Goal: Information Seeking & Learning: Learn about a topic

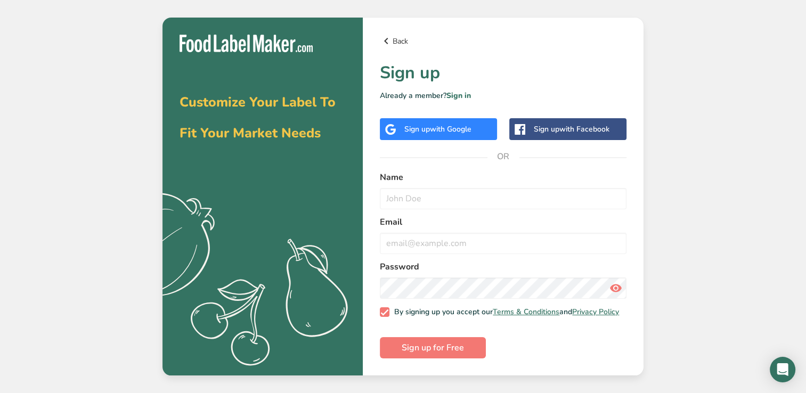
click at [392, 39] on icon at bounding box center [386, 40] width 13 height 19
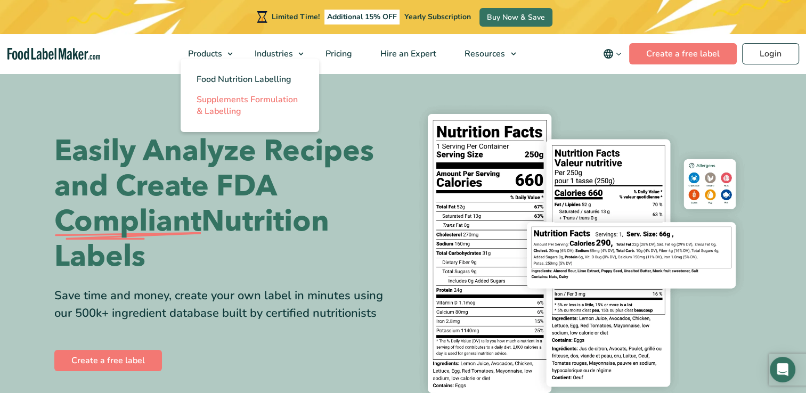
click at [212, 104] on span "Supplements Formulation & Labelling" at bounding box center [247, 105] width 101 height 23
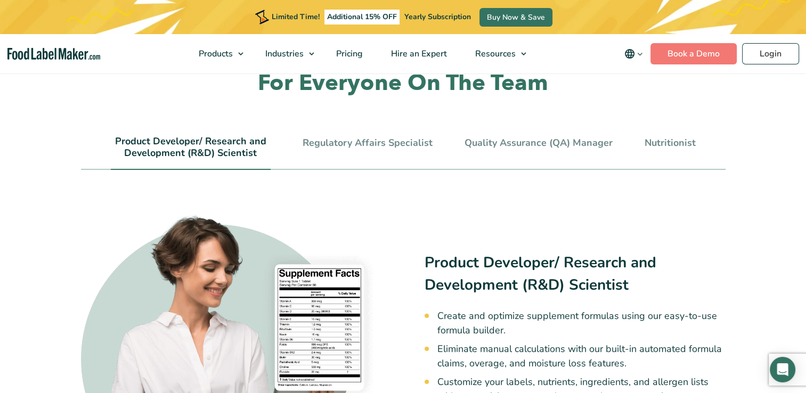
scroll to position [2269, 0]
click at [365, 137] on link "Regulatory Affairs Specialist" at bounding box center [368, 143] width 130 height 12
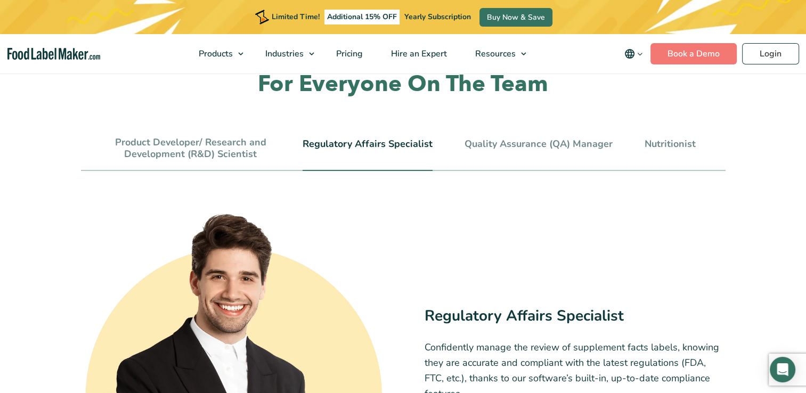
scroll to position [2267, 0]
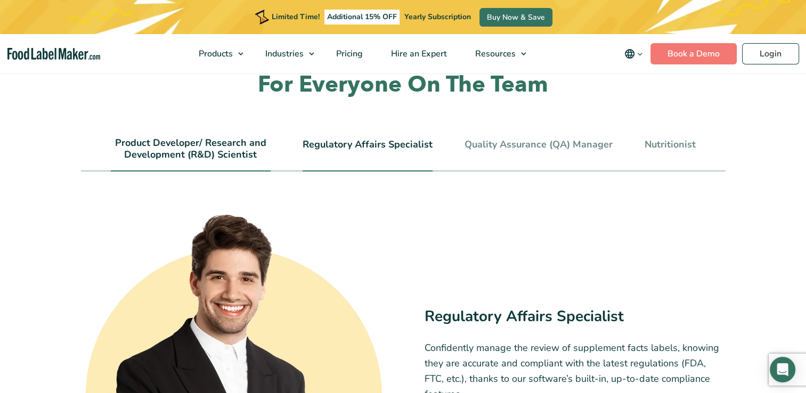
click at [241, 137] on link "Product Developer/ Research and Development (R&D) Scientist" at bounding box center [191, 148] width 160 height 23
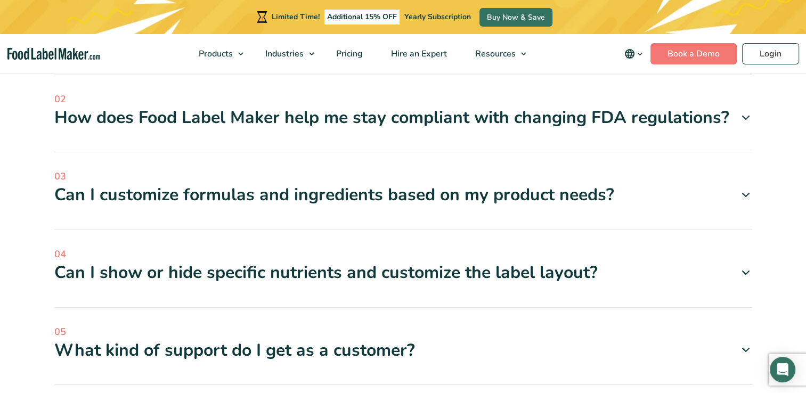
scroll to position [2896, 0]
click at [382, 188] on div "Can I customize formulas and ingredients based on my product needs?" at bounding box center [403, 195] width 698 height 22
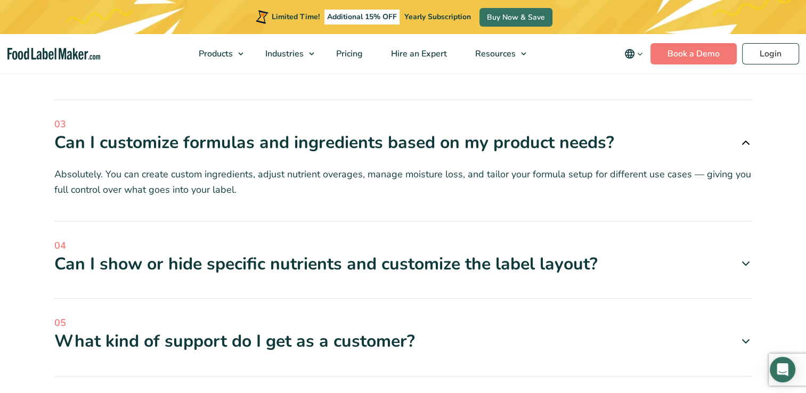
scroll to position [2952, 0]
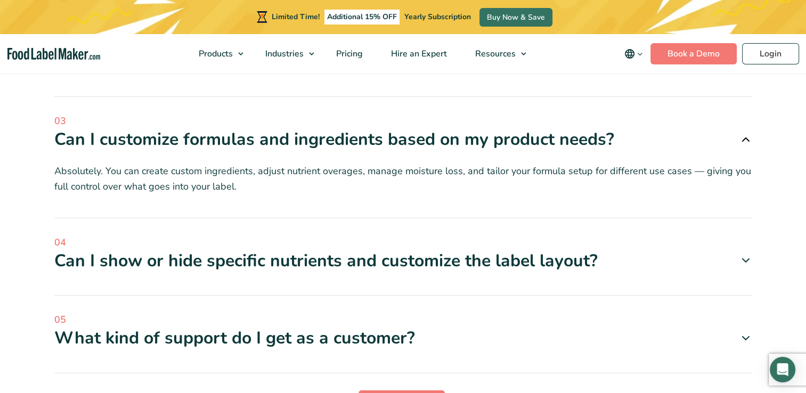
click at [398, 250] on div "Can I show or hide specific nutrients and customize the label layout?" at bounding box center [403, 261] width 698 height 22
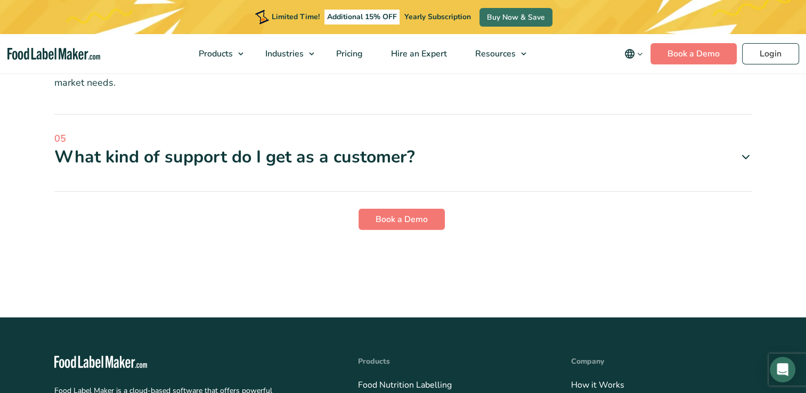
scroll to position [3180, 0]
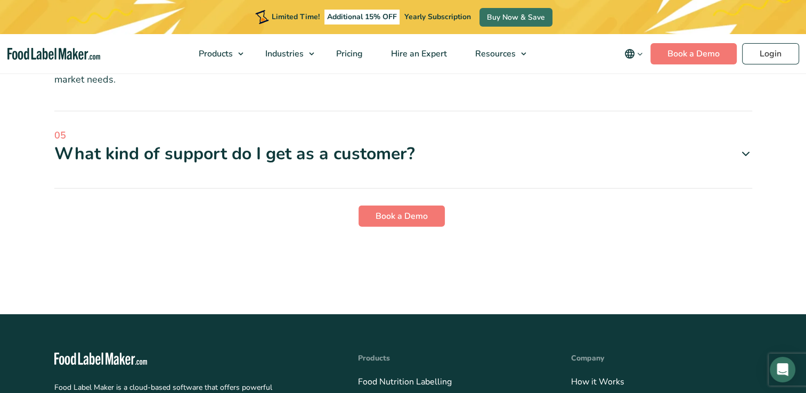
click at [499, 144] on div "What kind of support do I get as a customer?" at bounding box center [403, 154] width 698 height 22
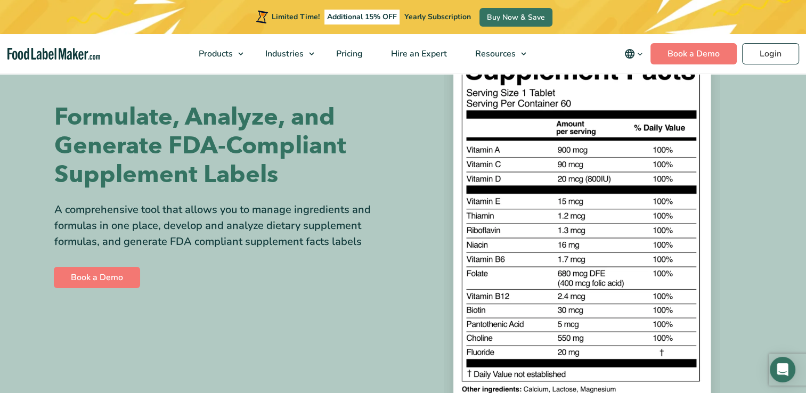
scroll to position [0, 0]
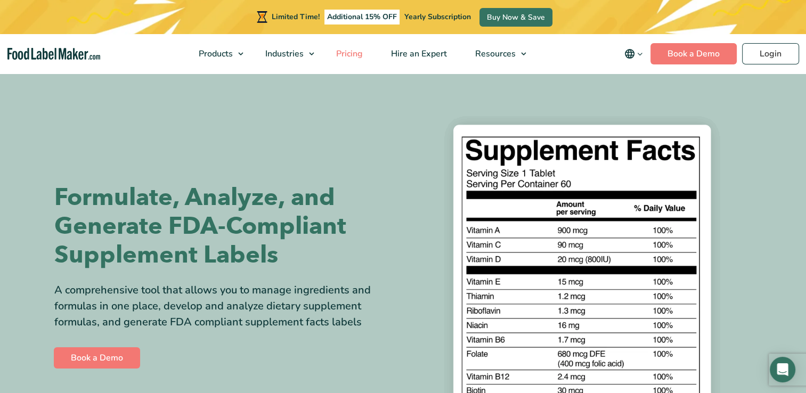
click at [347, 57] on span "Pricing" at bounding box center [348, 54] width 31 height 12
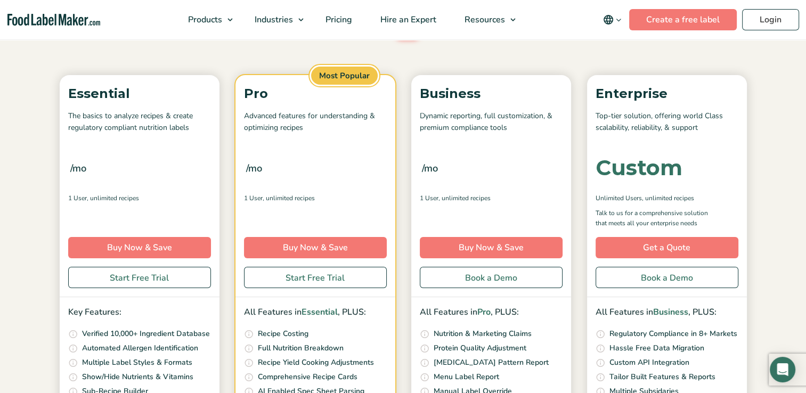
click at [359, 37] on input "Toggle" at bounding box center [355, 33] width 7 height 7
checkbox input "true"
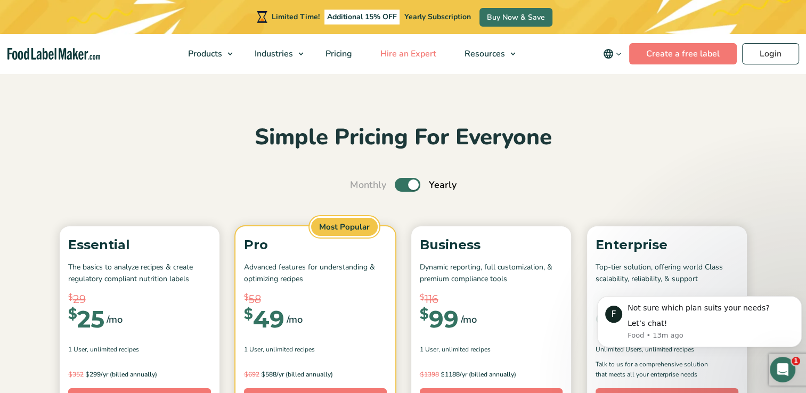
click at [402, 55] on span "Hire an Expert" at bounding box center [407, 54] width 60 height 12
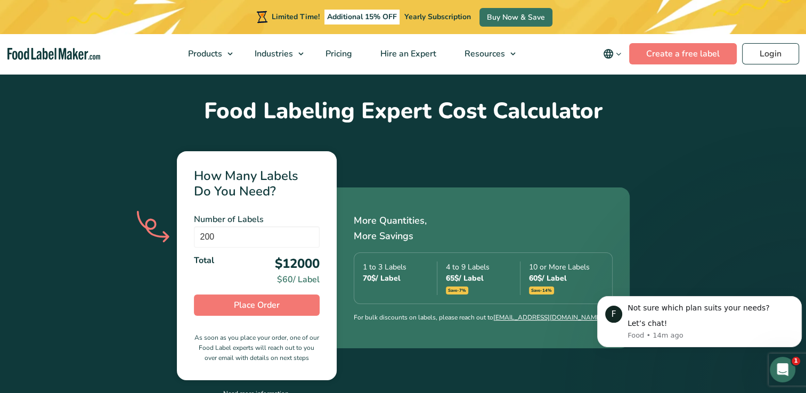
scroll to position [327, 0]
type input "200"
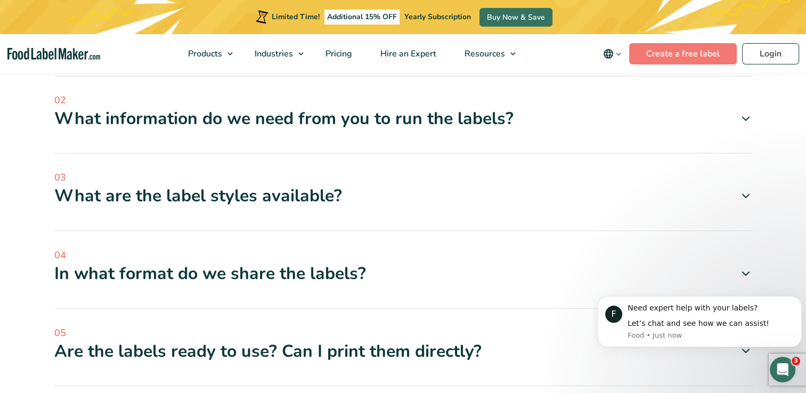
scroll to position [2874, 0]
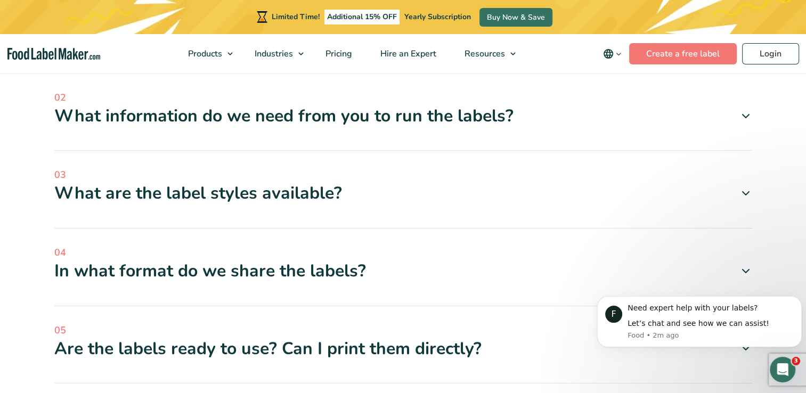
click at [66, 59] on img "main navigation" at bounding box center [53, 54] width 93 height 12
